Goal: Consume media (video, audio)

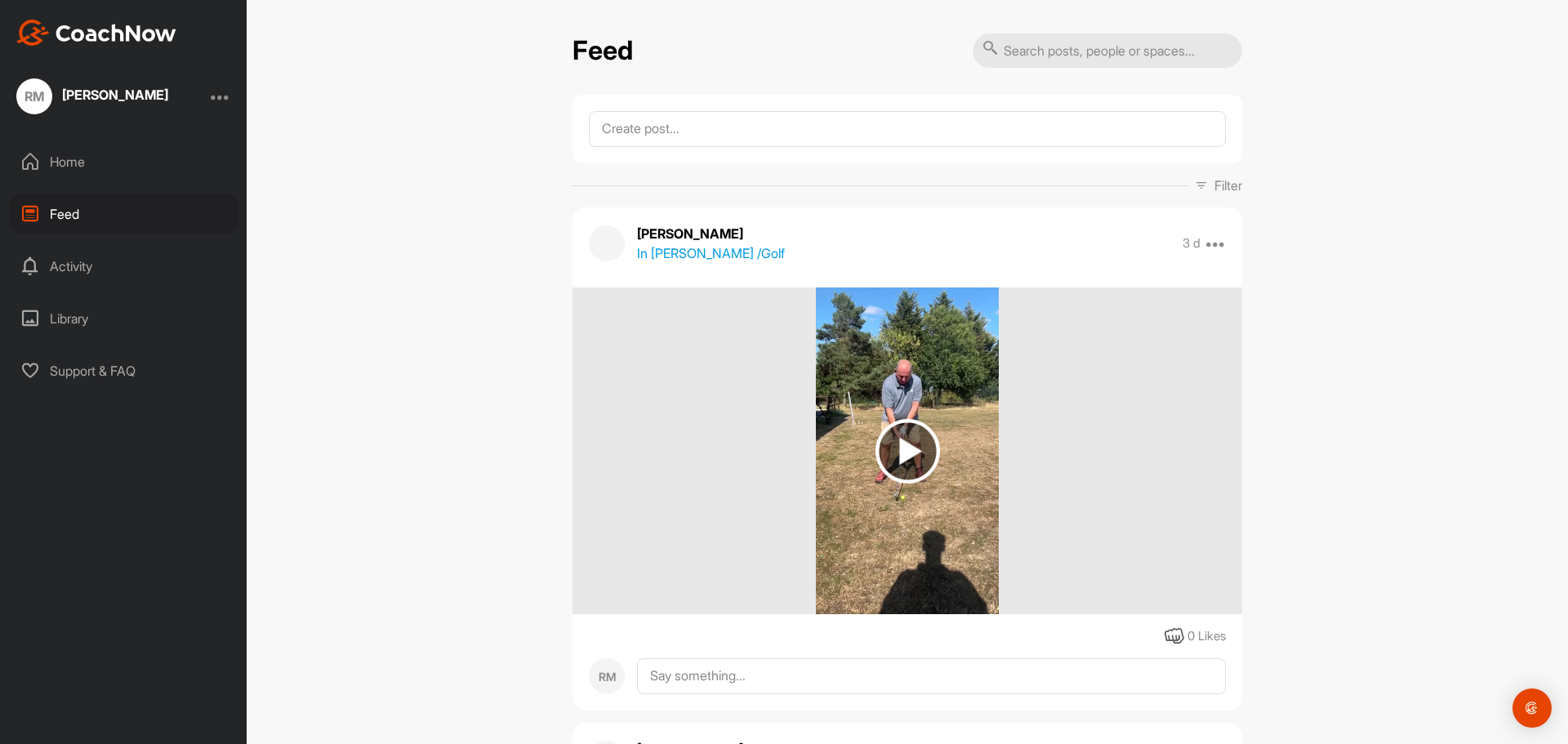
scroll to position [490, 0]
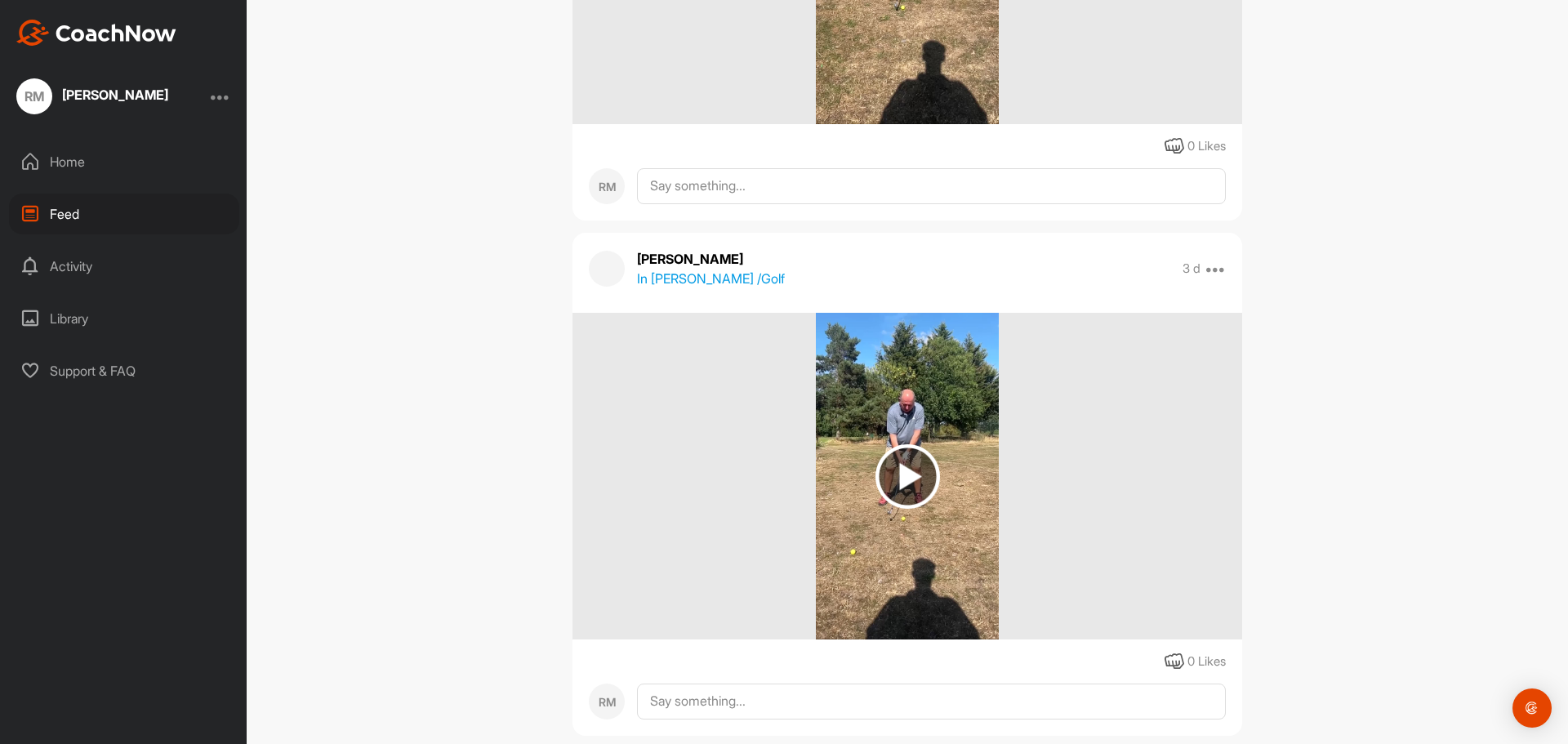
click at [901, 472] on img at bounding box center [907, 476] width 64 height 64
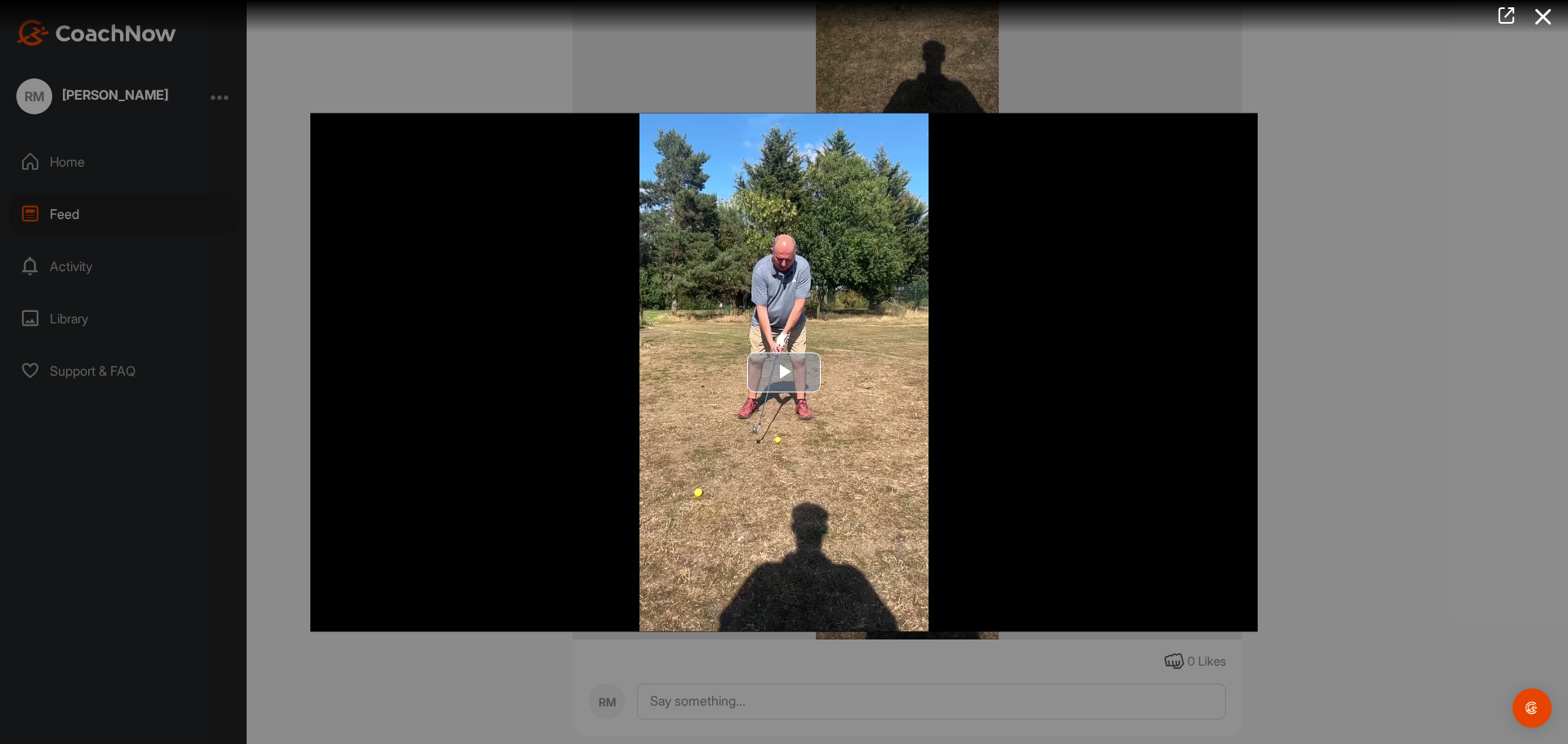
click at [784, 372] on span "Video Player" at bounding box center [784, 372] width 0 height 0
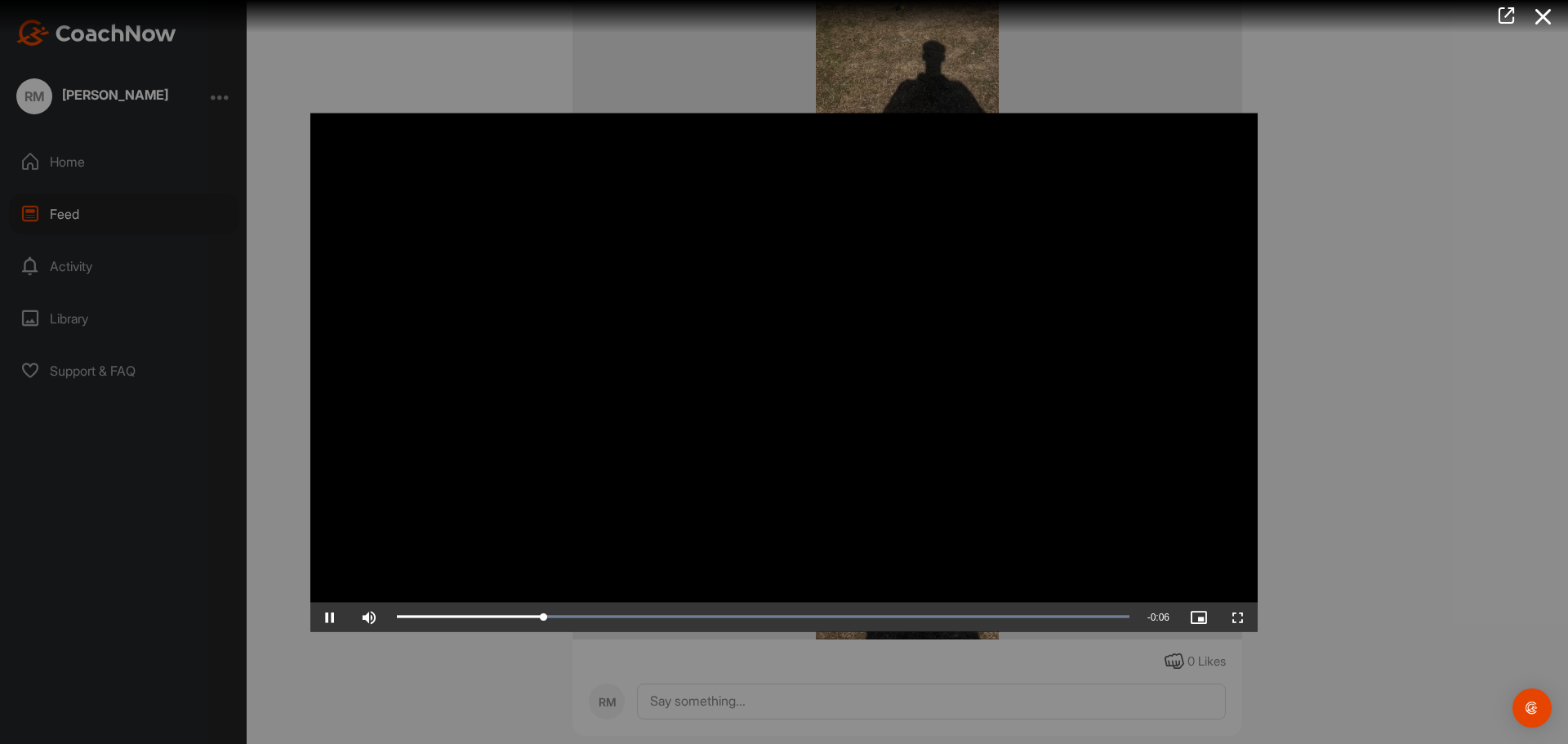
click at [809, 429] on video "Video Player" at bounding box center [784, 372] width 948 height 519
click at [478, 666] on div at bounding box center [784, 372] width 1568 height 744
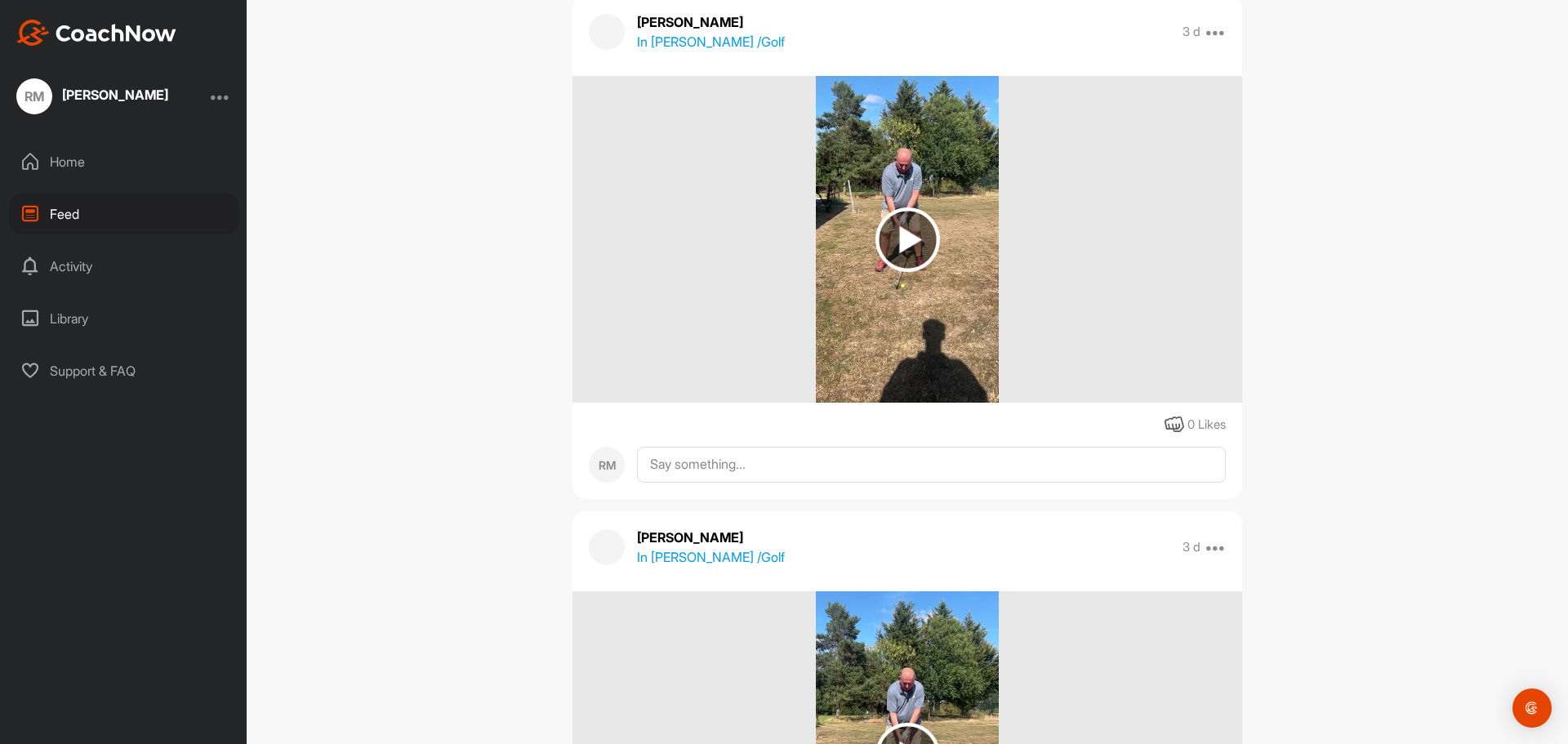
scroll to position [164, 0]
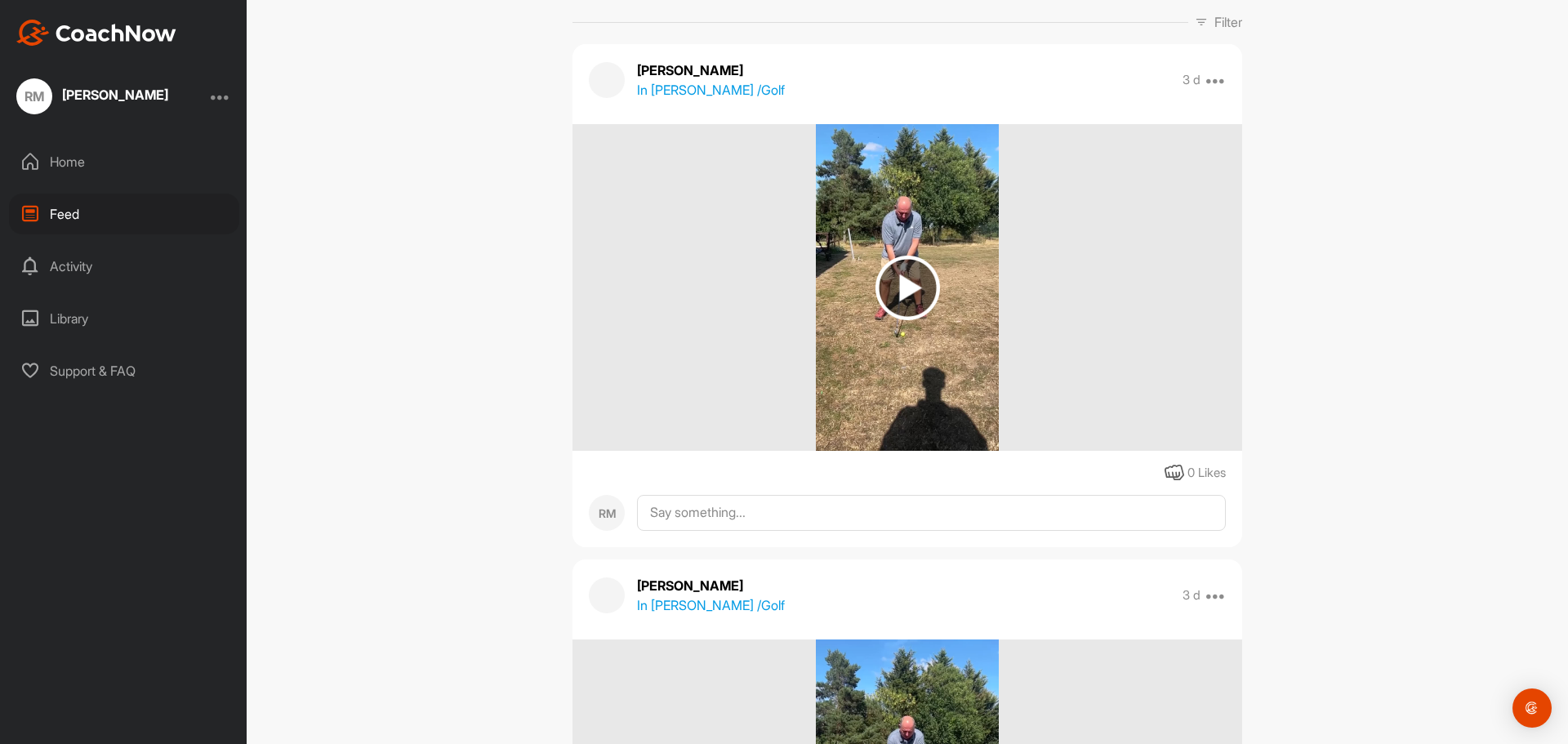
click at [888, 300] on img at bounding box center [907, 288] width 64 height 64
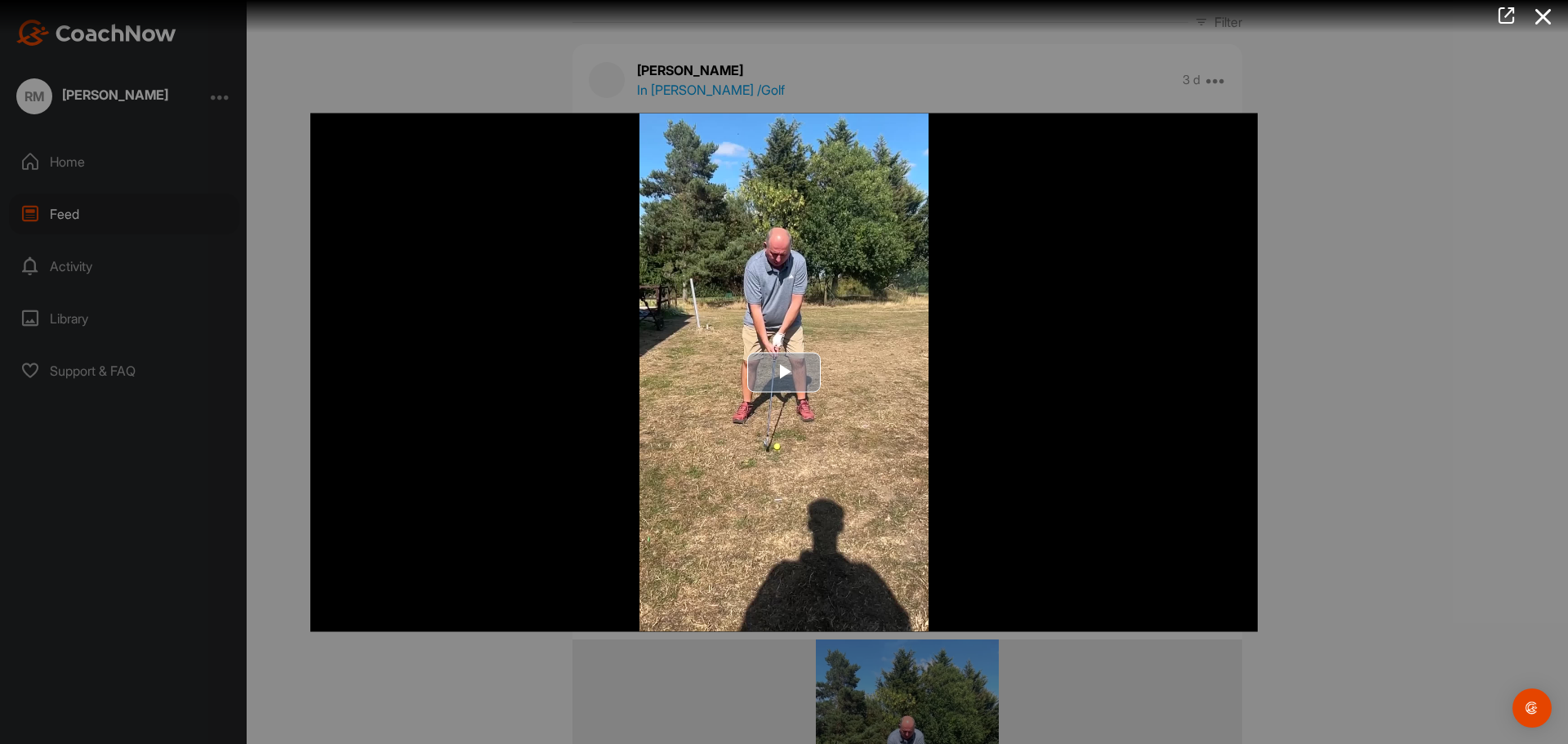
click at [1081, 279] on img "Video Player" at bounding box center [784, 372] width 948 height 519
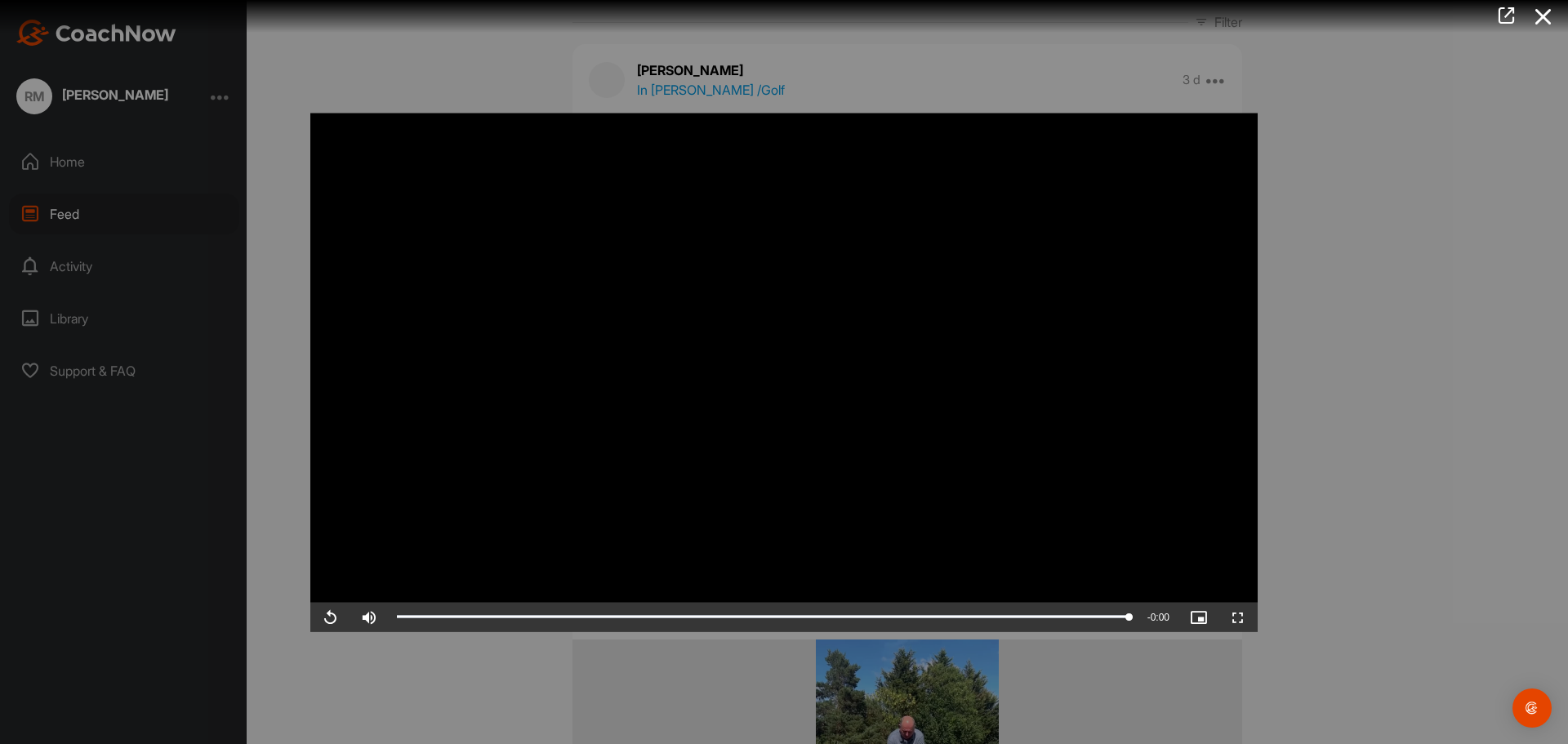
click at [1046, 75] on div at bounding box center [784, 372] width 1568 height 744
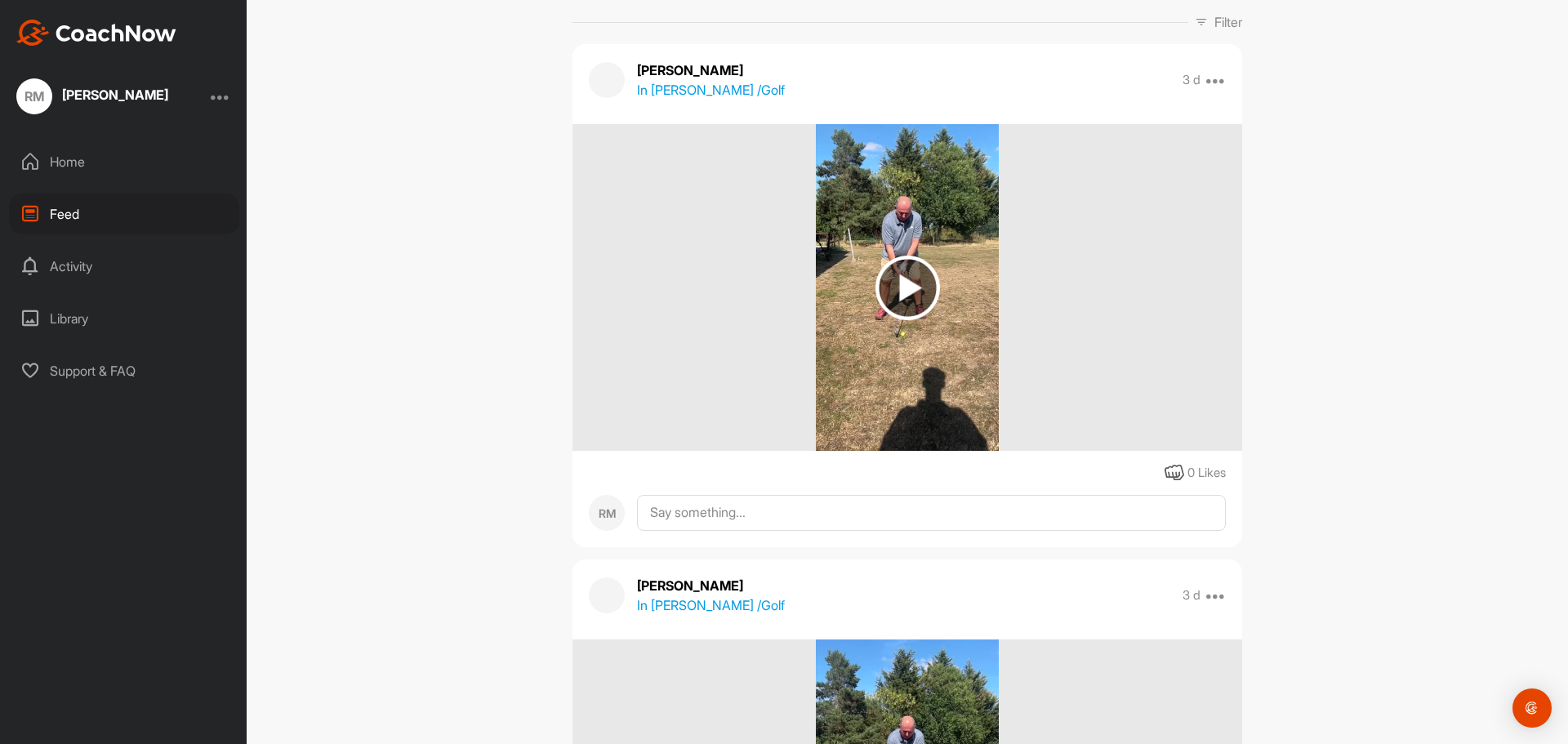
scroll to position [0, 0]
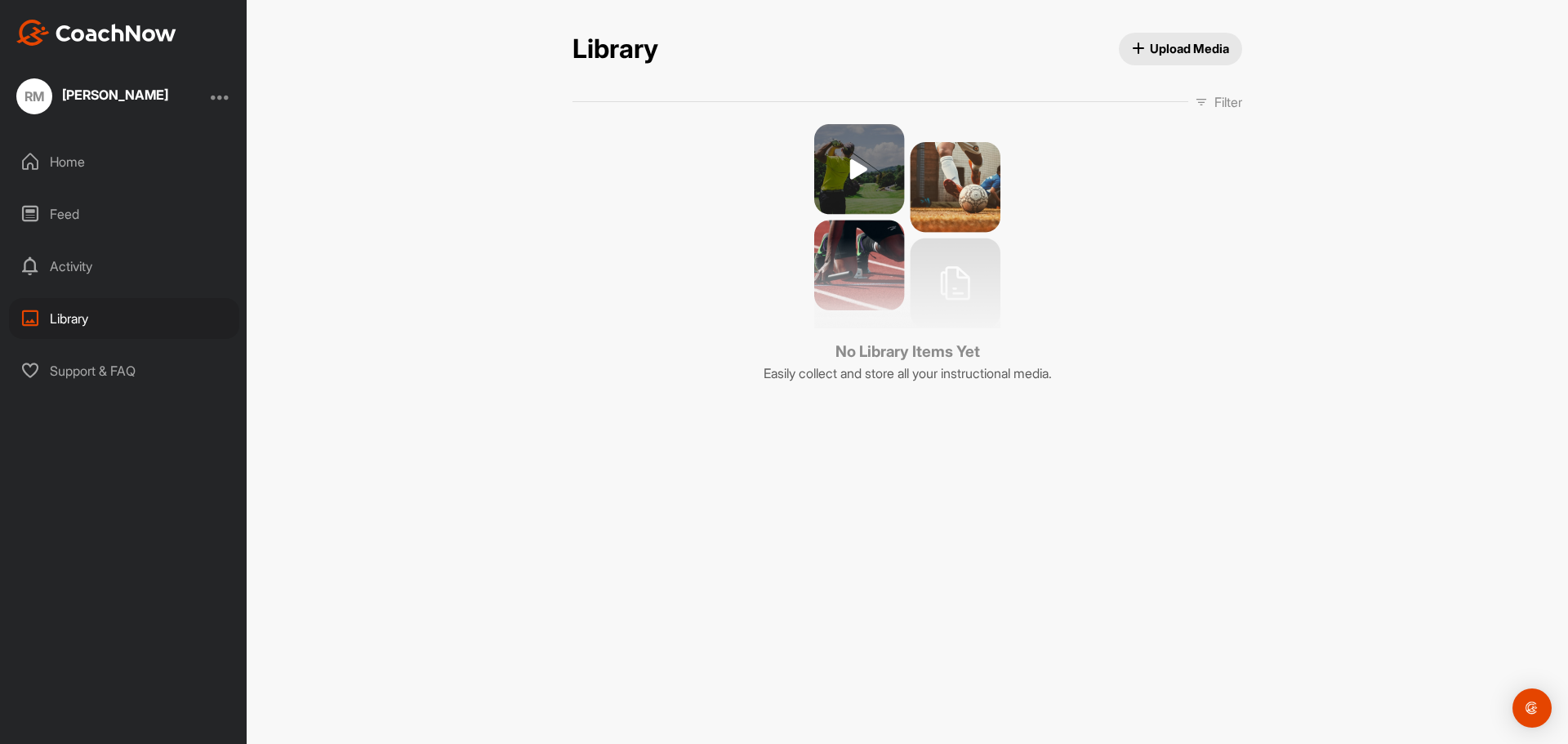
click at [855, 178] on img at bounding box center [908, 226] width 187 height 204
click at [853, 166] on img at bounding box center [908, 226] width 187 height 204
click at [621, 59] on h2 "Library" at bounding box center [615, 49] width 86 height 32
click at [70, 161] on div "Home" at bounding box center [123, 162] width 230 height 40
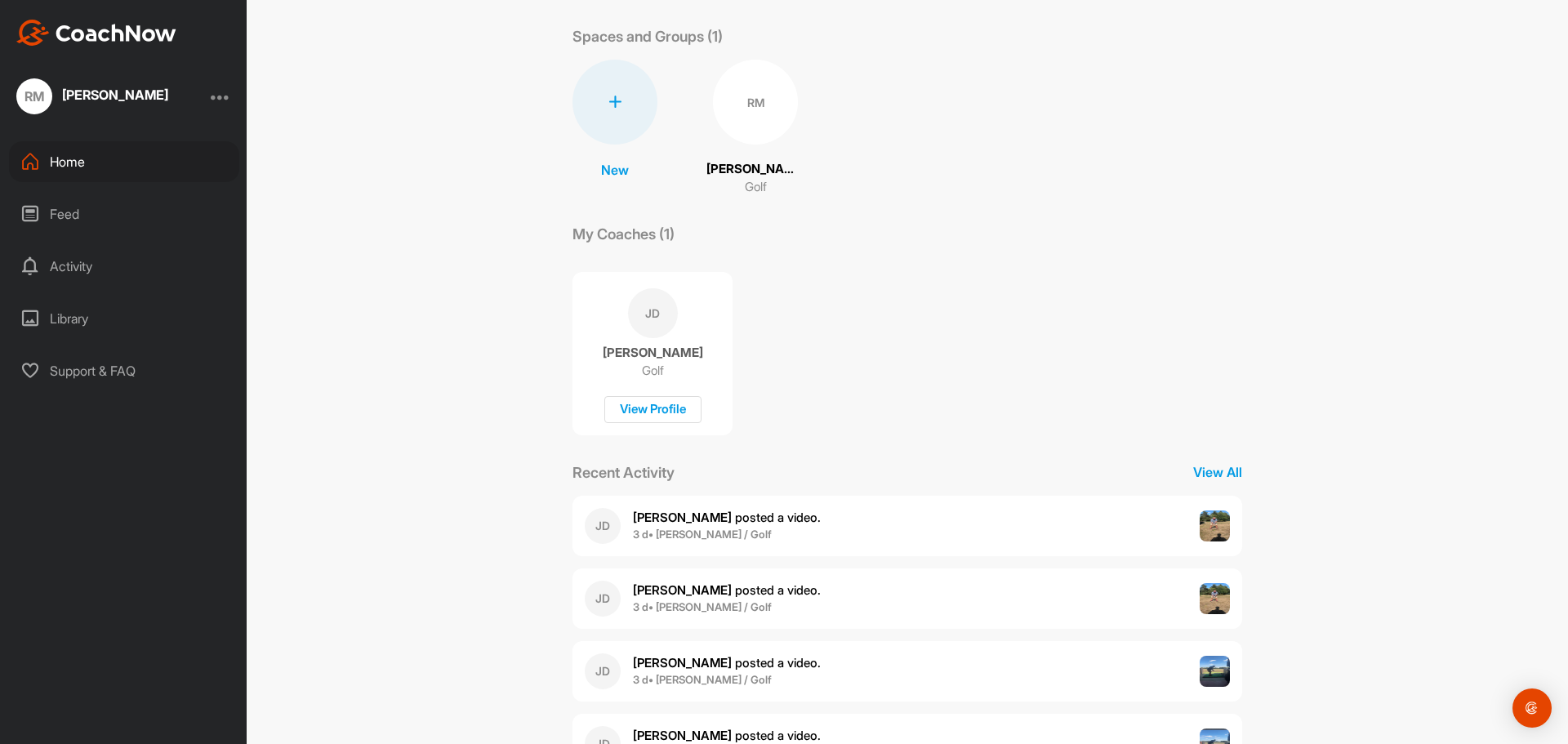
scroll to position [138, 0]
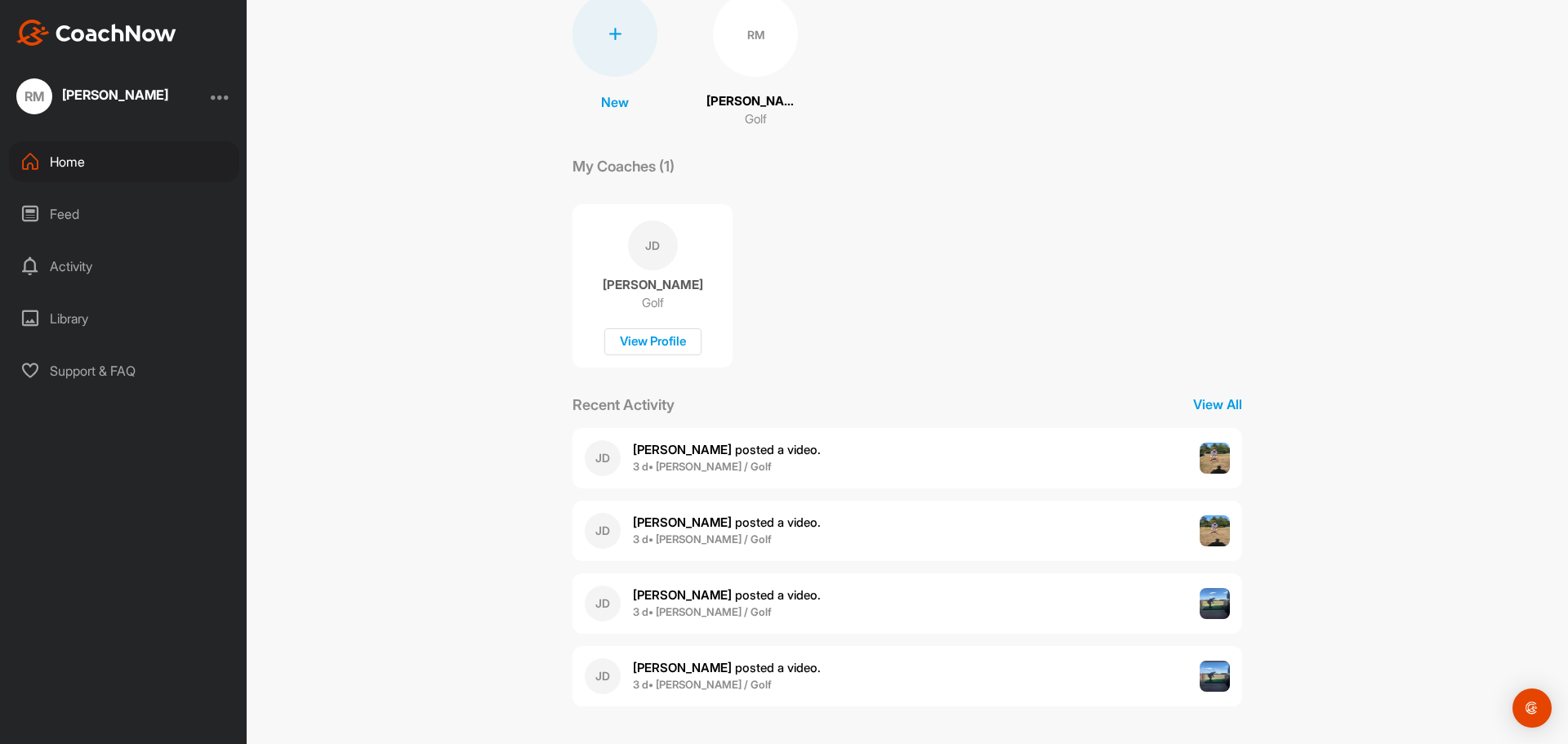
click at [772, 451] on span "[PERSON_NAME] posted a video ." at bounding box center [726, 449] width 188 height 15
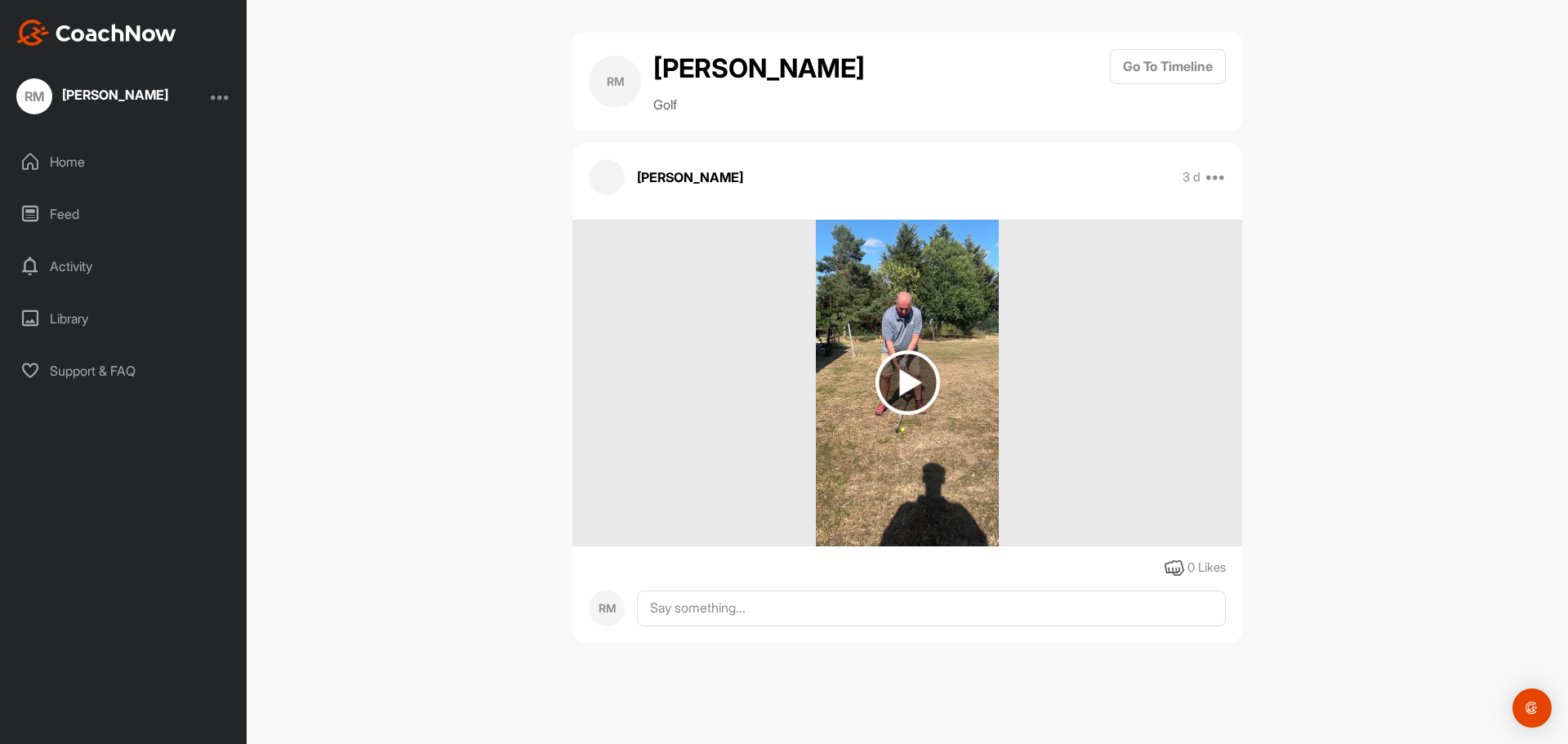
click at [923, 373] on img at bounding box center [907, 382] width 64 height 64
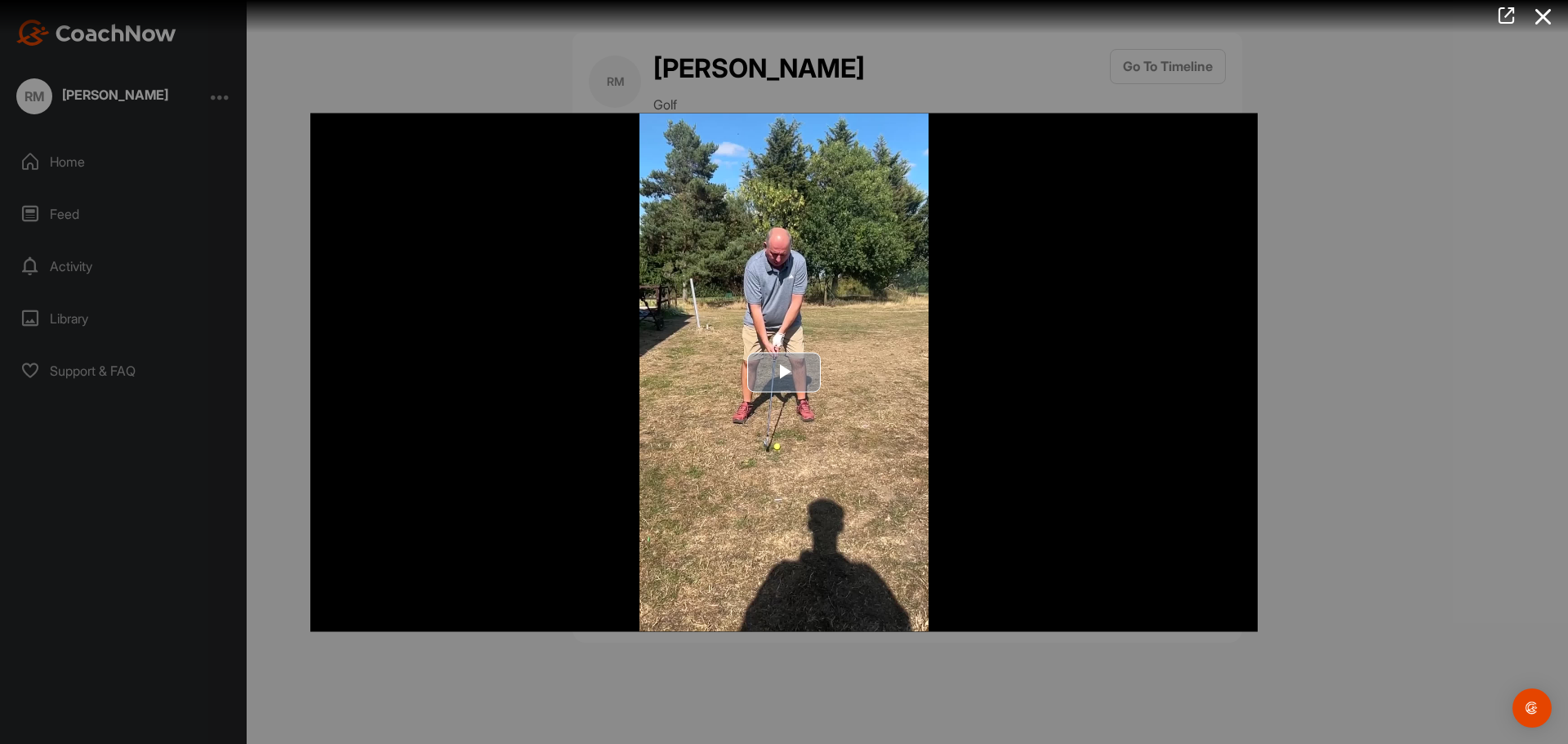
click at [784, 372] on span "Video Player" at bounding box center [784, 372] width 0 height 0
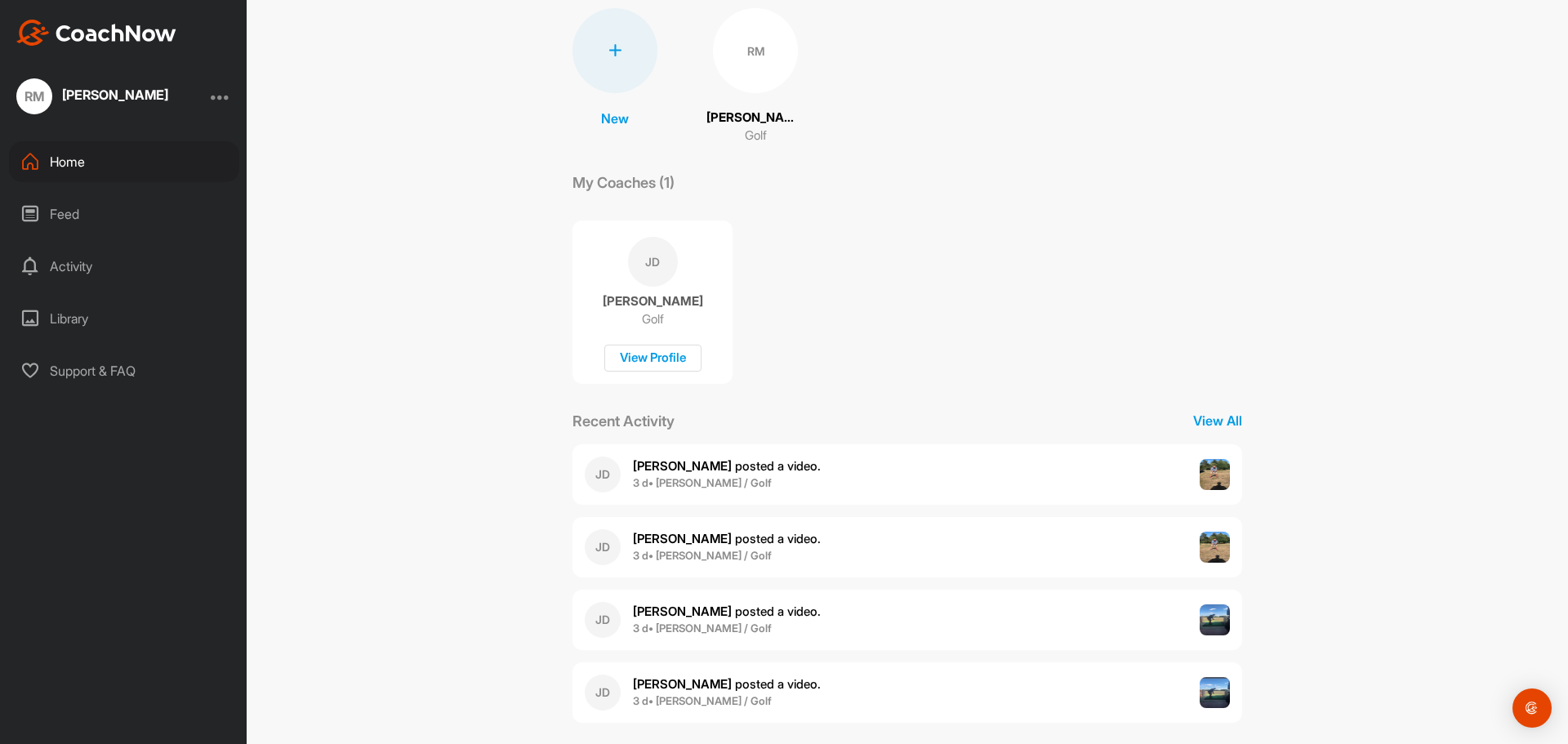
scroll to position [138, 0]
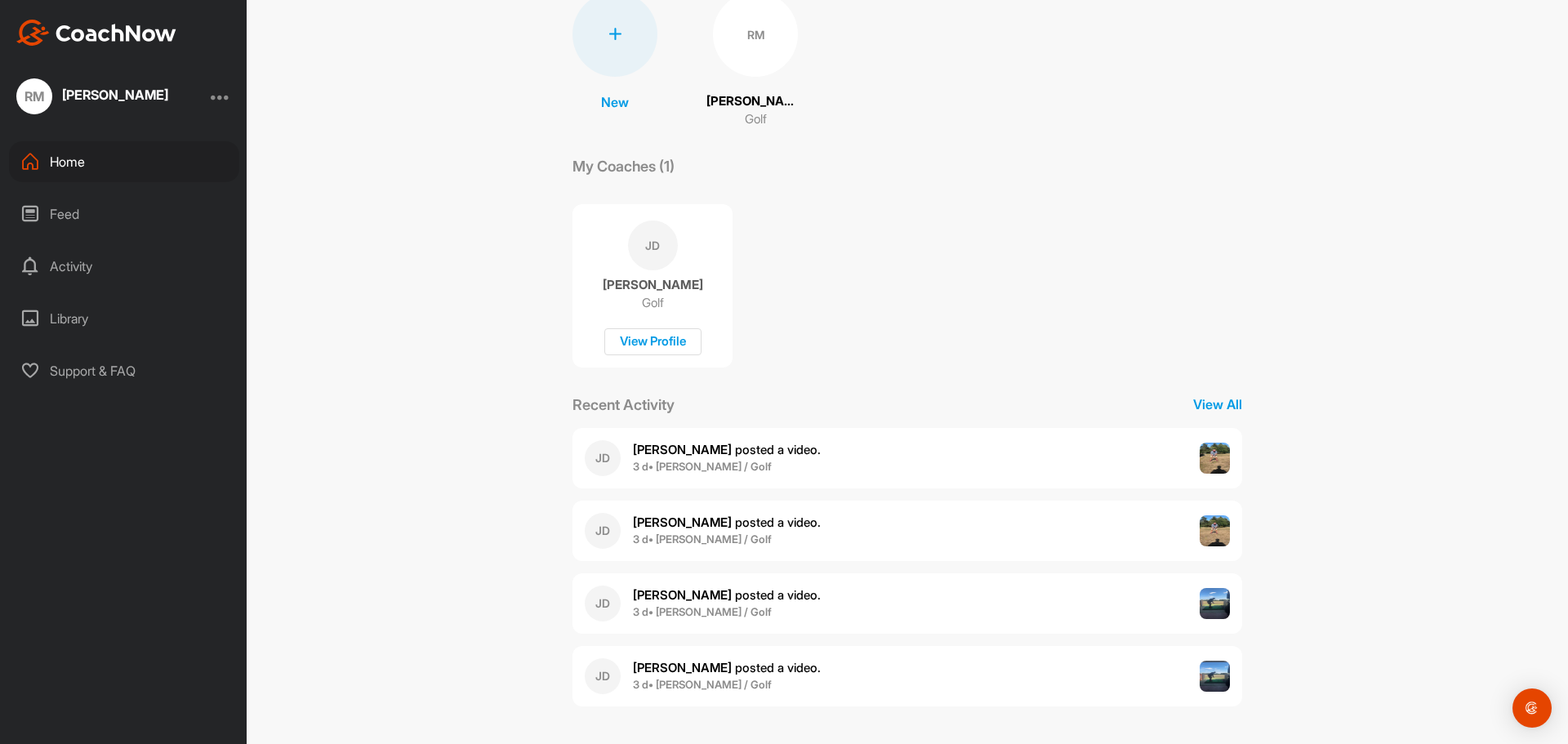
click at [784, 434] on div "[PERSON_NAME] [PERSON_NAME] posted a video . 3 d • [PERSON_NAME] / Golf" at bounding box center [907, 458] width 670 height 61
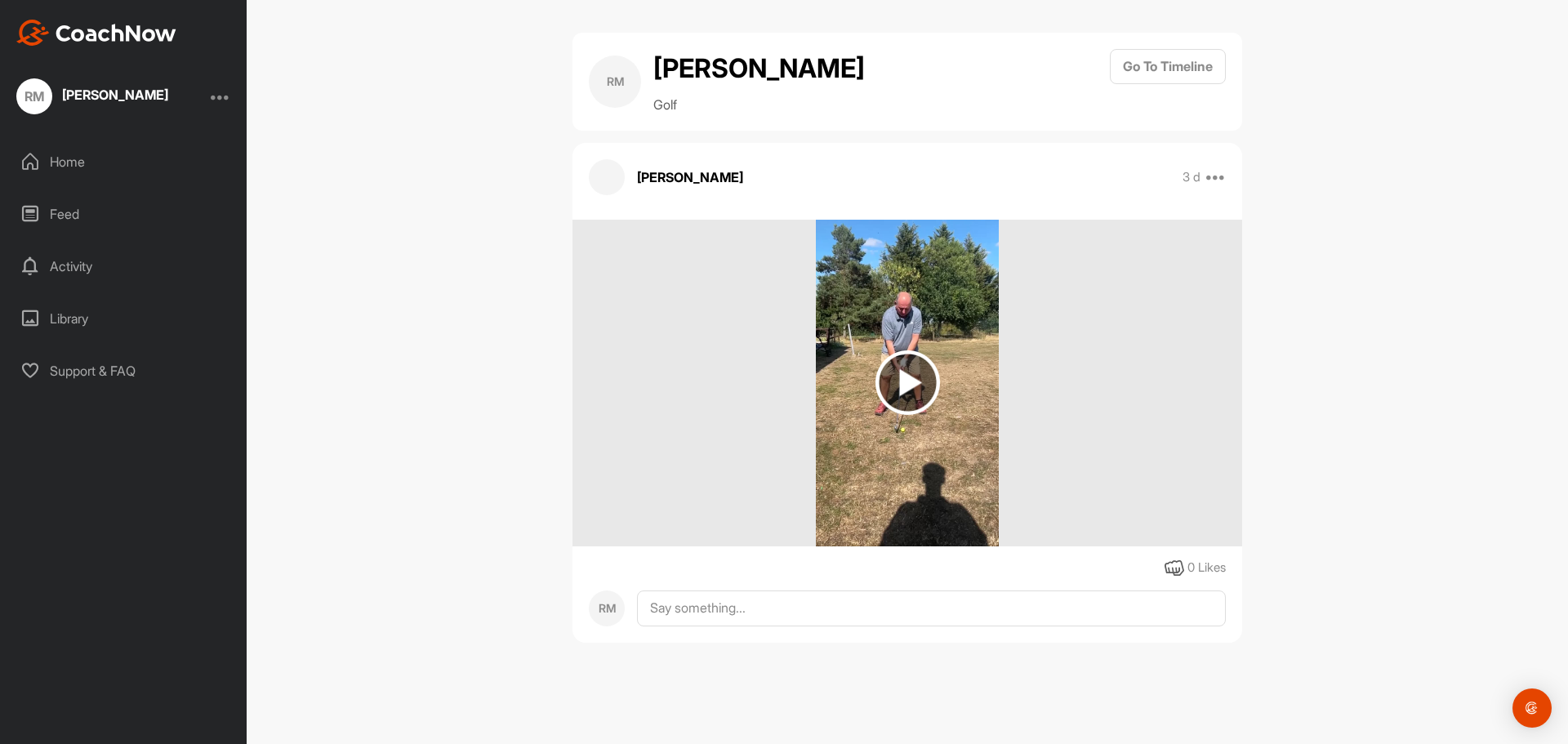
click at [912, 372] on img at bounding box center [907, 382] width 64 height 64
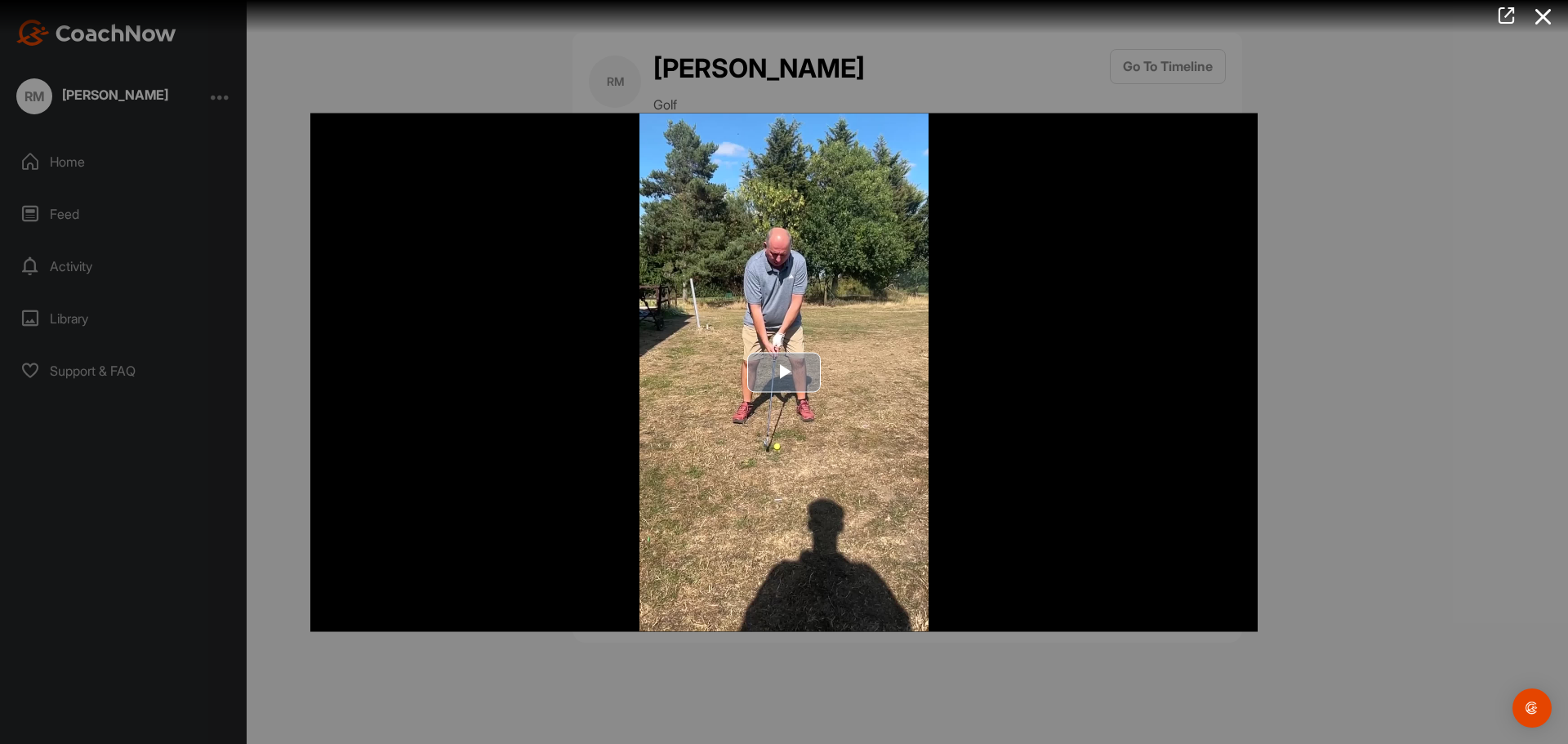
click at [784, 372] on span "Video Player" at bounding box center [784, 372] width 0 height 0
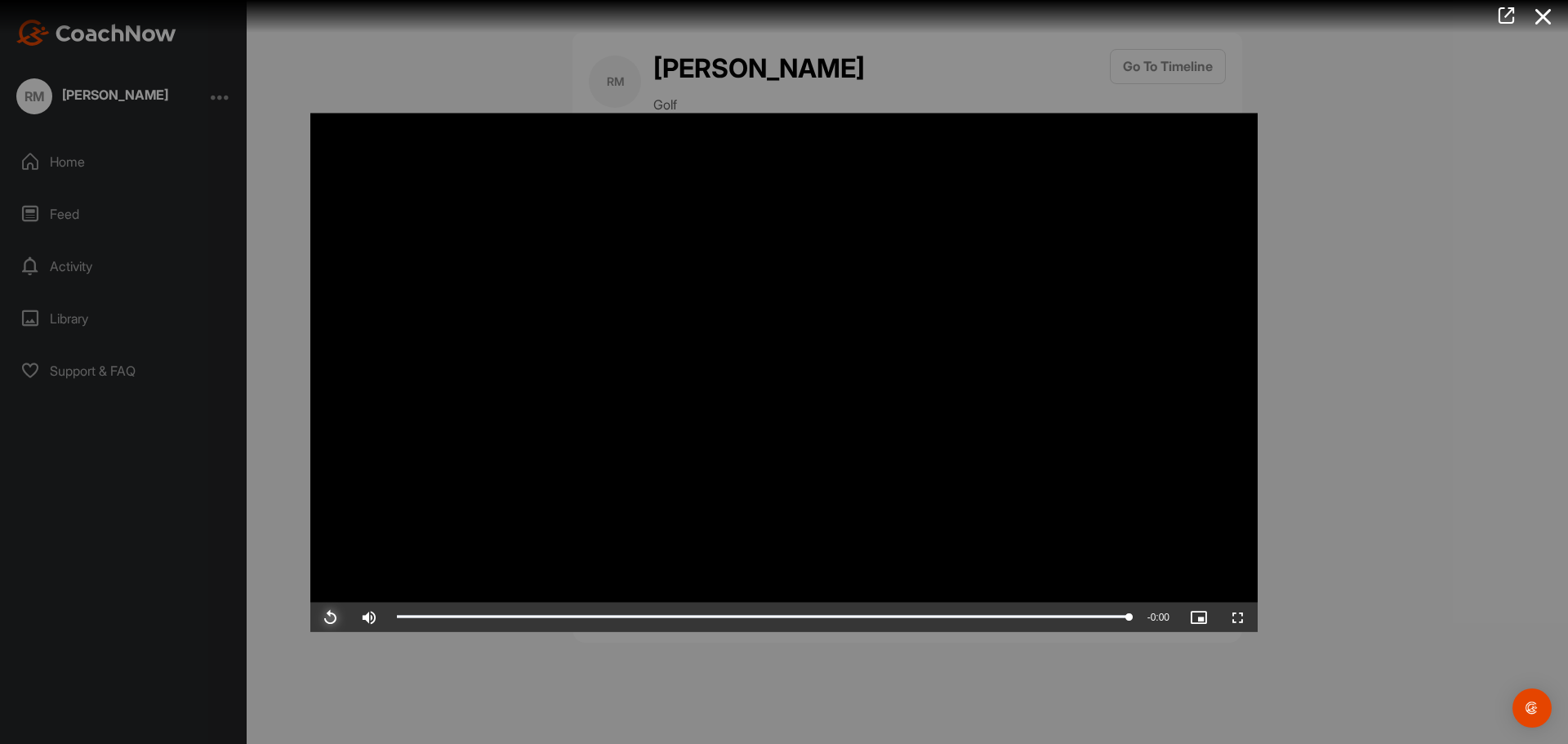
drag, startPoint x: 327, startPoint y: 619, endPoint x: 333, endPoint y: 612, distance: 9.2
click at [327, 617] on span "Video Player" at bounding box center [330, 617] width 39 height 0
click at [338, 617] on span "Video Player" at bounding box center [330, 617] width 39 height 0
click at [337, 617] on span "Video Player" at bounding box center [330, 617] width 39 height 0
click at [333, 617] on span "Video Player" at bounding box center [330, 617] width 39 height 0
